Goal: Navigation & Orientation: Understand site structure

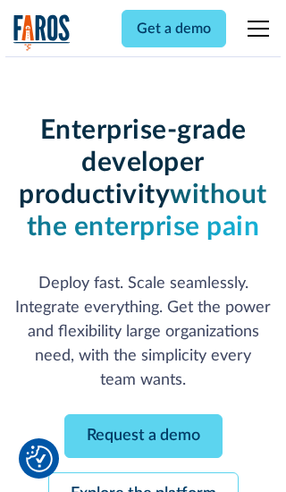
scroll to position [190, 0]
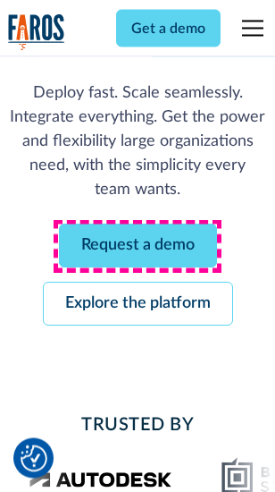
click at [138, 247] on link "Request a demo" at bounding box center [138, 246] width 158 height 44
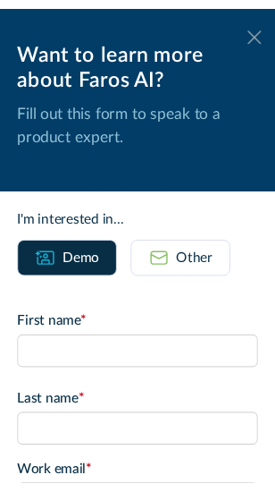
scroll to position [0, 0]
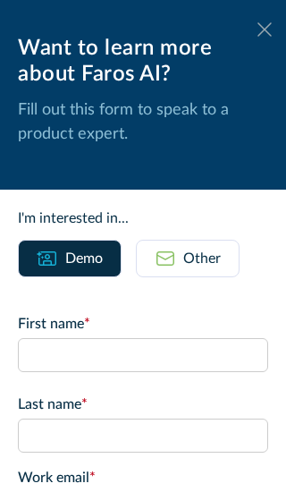
click at [258, 30] on icon at bounding box center [265, 28] width 14 height 13
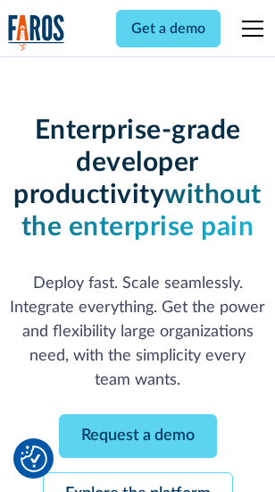
scroll to position [248, 0]
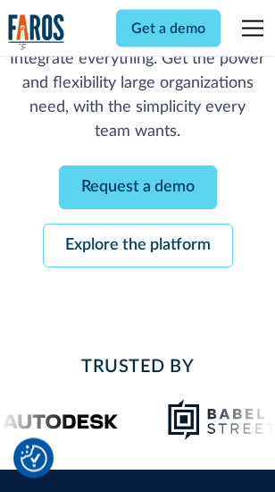
click at [138, 247] on link "Explore the platform" at bounding box center [138, 246] width 191 height 44
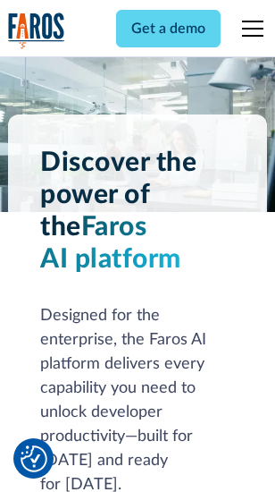
scroll to position [13625, 0]
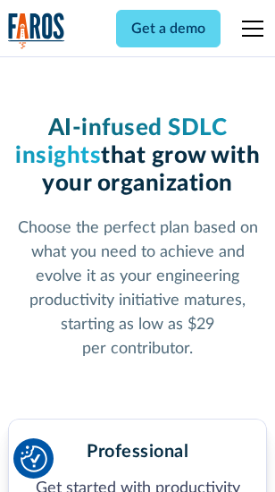
scroll to position [2835, 0]
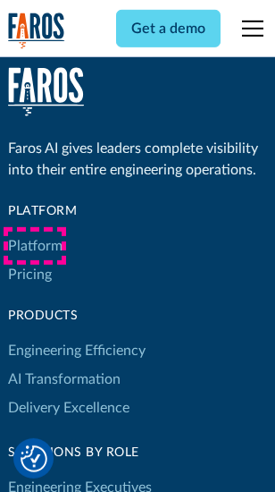
click at [35, 246] on link "Platform" at bounding box center [35, 246] width 55 height 29
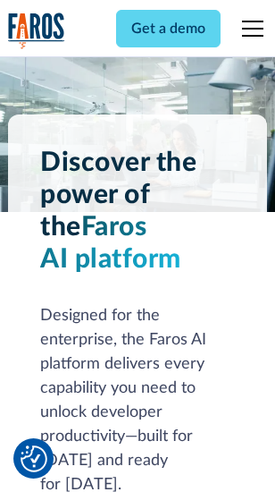
scroll to position [14199, 0]
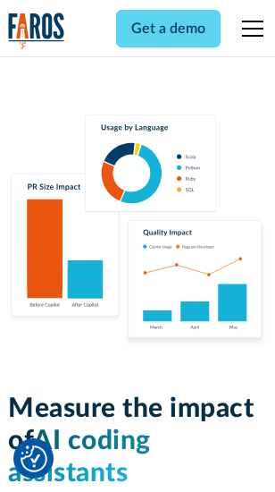
scroll to position [11166, 0]
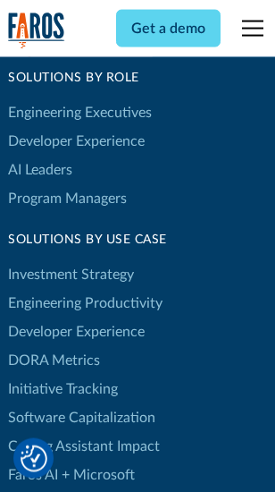
click at [54, 346] on link "DORA Metrics" at bounding box center [54, 360] width 92 height 29
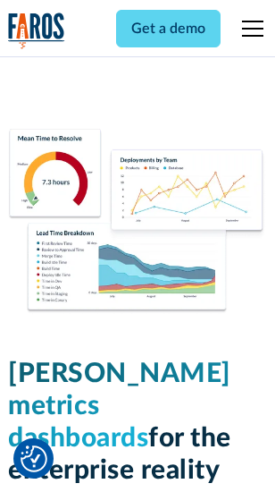
scroll to position [7919, 0]
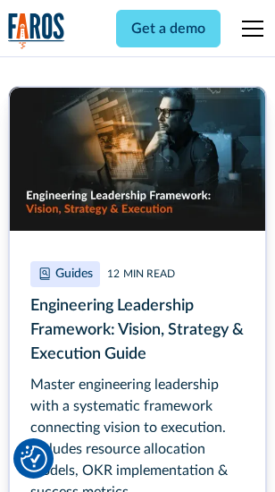
scroll to position [8190, 0]
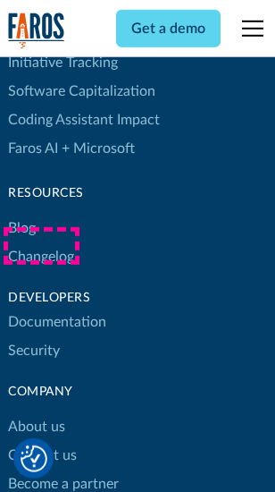
click at [41, 246] on link "Changelog" at bounding box center [41, 256] width 66 height 29
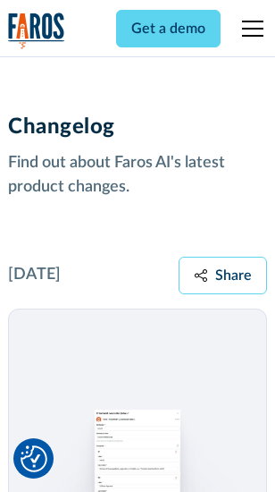
scroll to position [21933, 0]
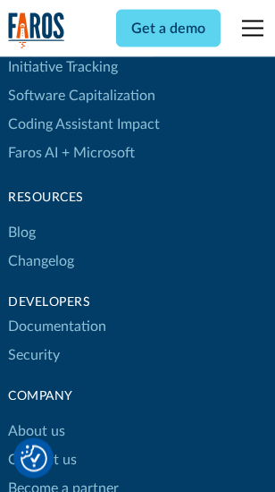
click at [36, 418] on link "About us" at bounding box center [36, 432] width 57 height 29
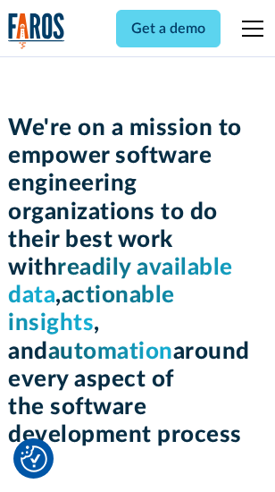
scroll to position [6186, 0]
